Goal: Check status: Check status

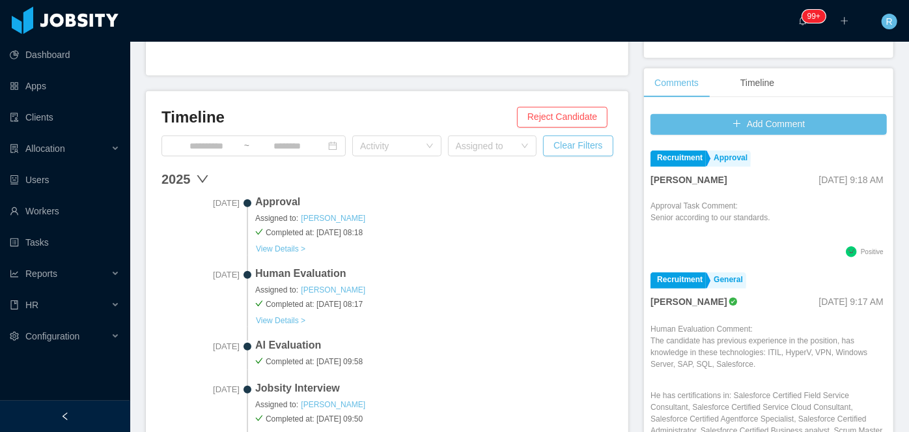
scroll to position [315, 0]
click at [293, 319] on button "View Details >" at bounding box center [280, 320] width 51 height 10
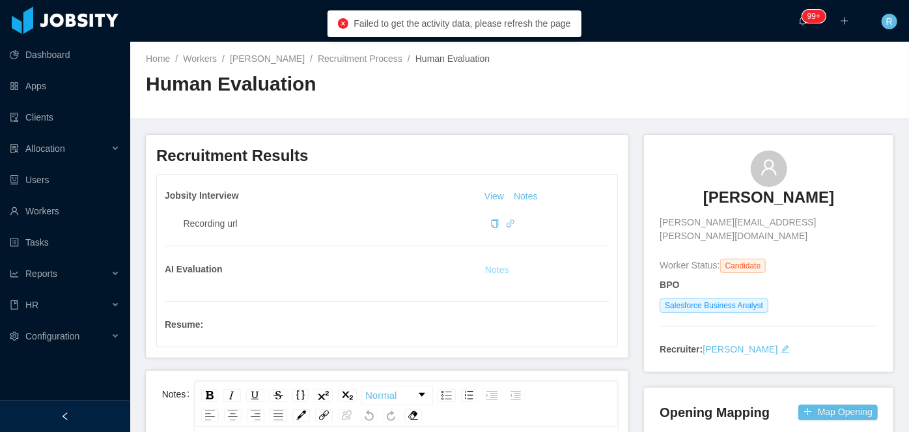
click at [481, 267] on button "Notes" at bounding box center [497, 271] width 35 height 16
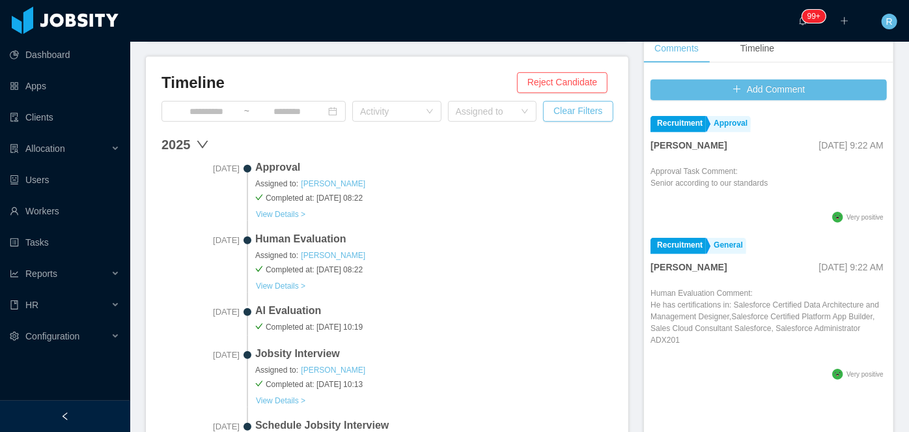
scroll to position [349, 0]
click at [283, 285] on button "View Details >" at bounding box center [280, 285] width 51 height 10
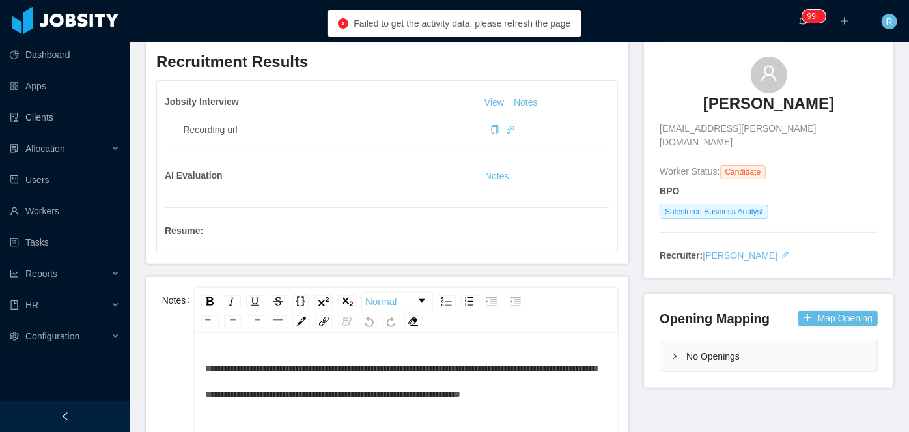
scroll to position [91, 0]
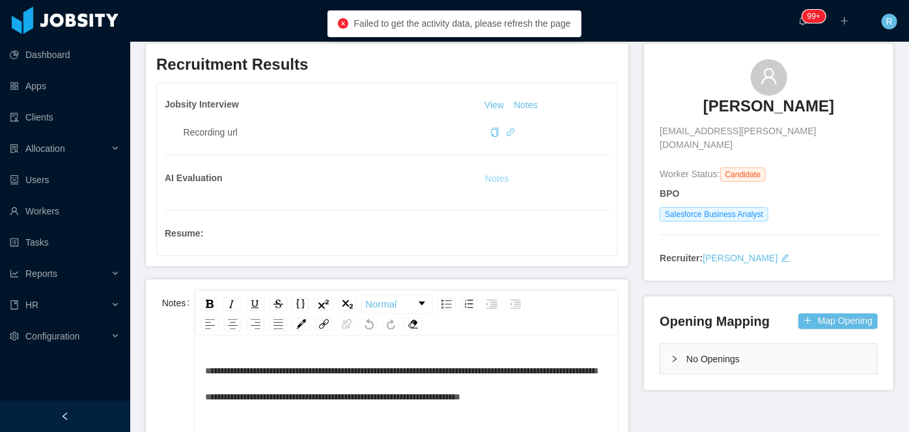
click at [492, 177] on button "Notes" at bounding box center [497, 179] width 35 height 16
